Goal: Go to known website: Go to known website

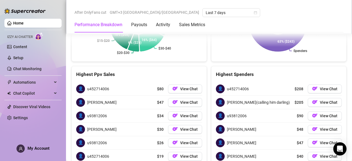
scroll to position [769, 0]
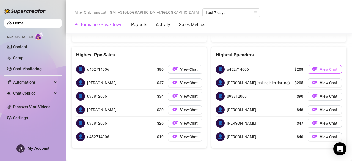
click at [314, 66] on button "View Chat" at bounding box center [325, 69] width 34 height 9
click at [320, 67] on span "View Chat" at bounding box center [329, 69] width 18 height 4
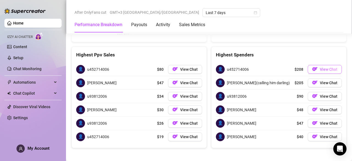
click at [320, 67] on span "View Chat" at bounding box center [329, 69] width 18 height 4
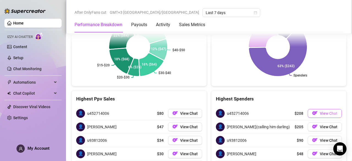
scroll to position [813, 0]
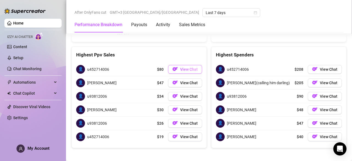
click at [192, 67] on span "View Chat" at bounding box center [189, 69] width 18 height 4
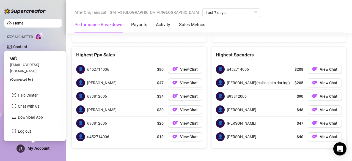
click at [43, 150] on span "My Account" at bounding box center [39, 148] width 22 height 5
click at [31, 131] on link "Log out" at bounding box center [24, 131] width 13 height 4
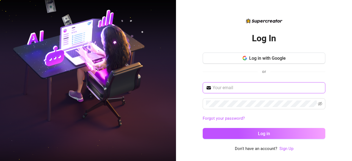
type input "girlafrican57@gmail.com"
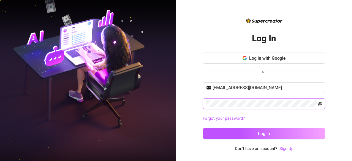
click at [321, 103] on icon "eye-invisible" at bounding box center [320, 104] width 4 height 4
click at [321, 103] on icon "eye" at bounding box center [320, 104] width 4 height 4
click at [321, 103] on icon "eye-invisible" at bounding box center [320, 104] width 4 height 4
click at [321, 103] on icon "eye" at bounding box center [320, 103] width 4 height 3
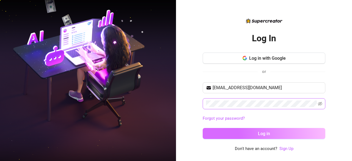
click at [297, 133] on button "Log in" at bounding box center [264, 133] width 123 height 11
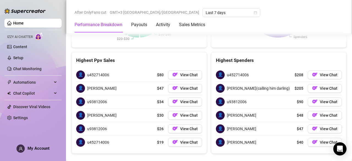
scroll to position [808, 0]
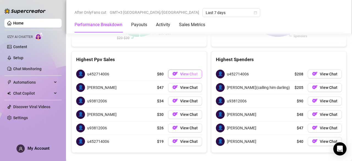
click at [192, 72] on span "View Chat" at bounding box center [189, 74] width 18 height 4
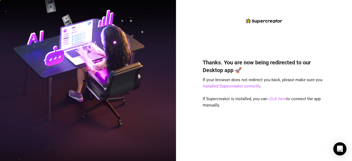
click at [274, 98] on link "click here" at bounding box center [278, 98] width 18 height 5
click at [276, 98] on link "click here" at bounding box center [278, 98] width 18 height 5
click at [276, 104] on div "Thanks. You are now being redirected to our Desktop app 🚀 If your browser does …" at bounding box center [264, 101] width 123 height 101
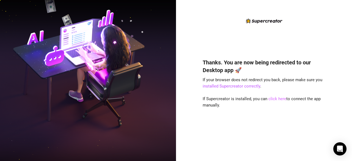
click at [274, 98] on link "click here" at bounding box center [278, 98] width 18 height 5
click at [279, 112] on div "Thanks. You are now being redirected to our Desktop app 🚀 If your browser does …" at bounding box center [264, 101] width 123 height 101
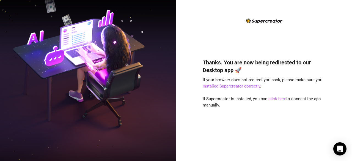
click at [277, 98] on link "click here" at bounding box center [278, 98] width 18 height 5
click at [278, 113] on div "Thanks. You are now being redirected to our Desktop app 🚀 If your browser does …" at bounding box center [264, 101] width 123 height 101
click at [276, 99] on link "click here" at bounding box center [278, 98] width 18 height 5
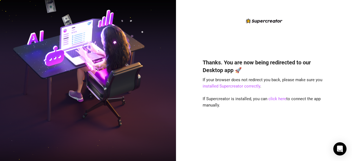
click at [275, 109] on div "Thanks. You are now being redirected to our Desktop app 🚀 If your browser does …" at bounding box center [264, 101] width 123 height 101
